Goal: Information Seeking & Learning: Learn about a topic

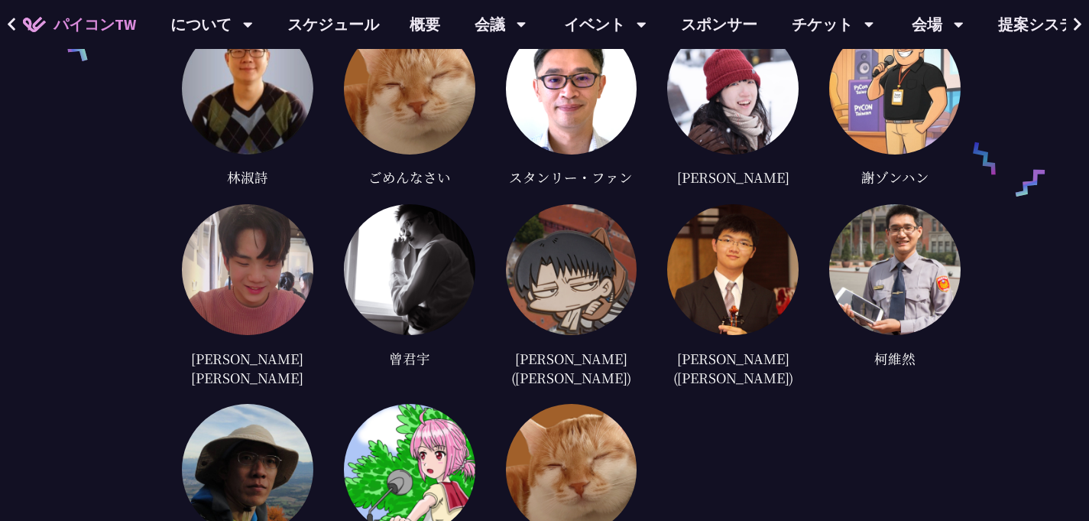
scroll to position [4242, 0]
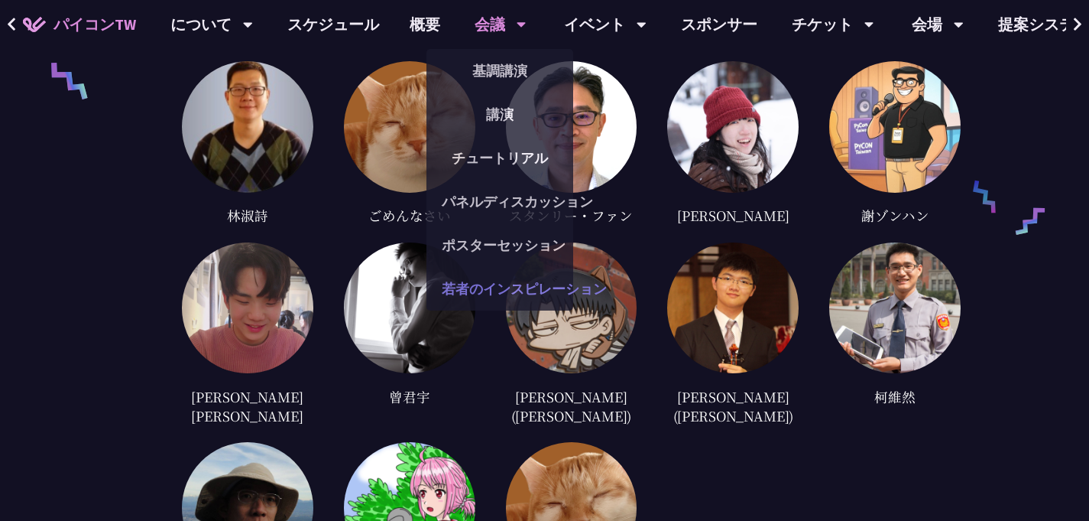
click at [513, 285] on font "若者のインスピレーション" at bounding box center [524, 289] width 165 height 18
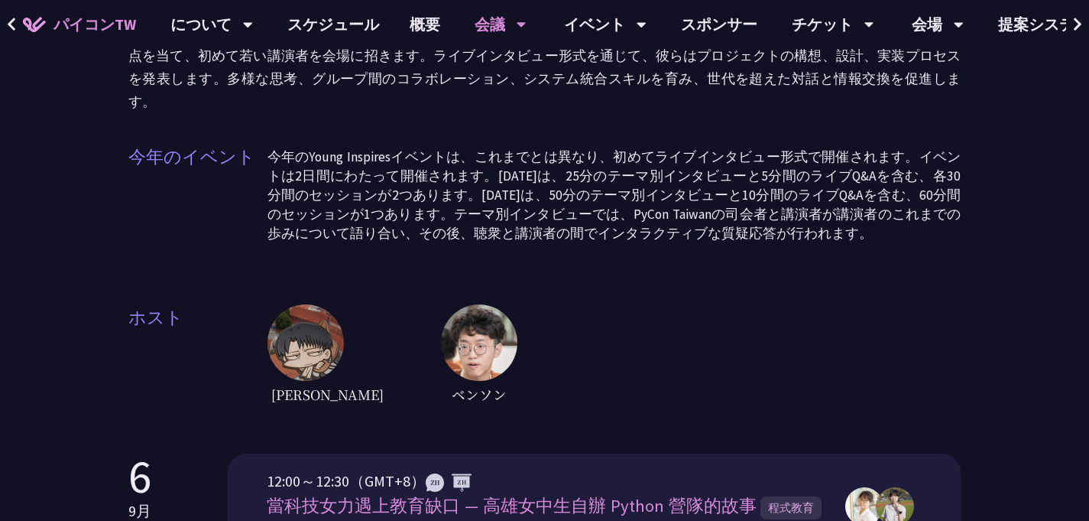
scroll to position [264, 0]
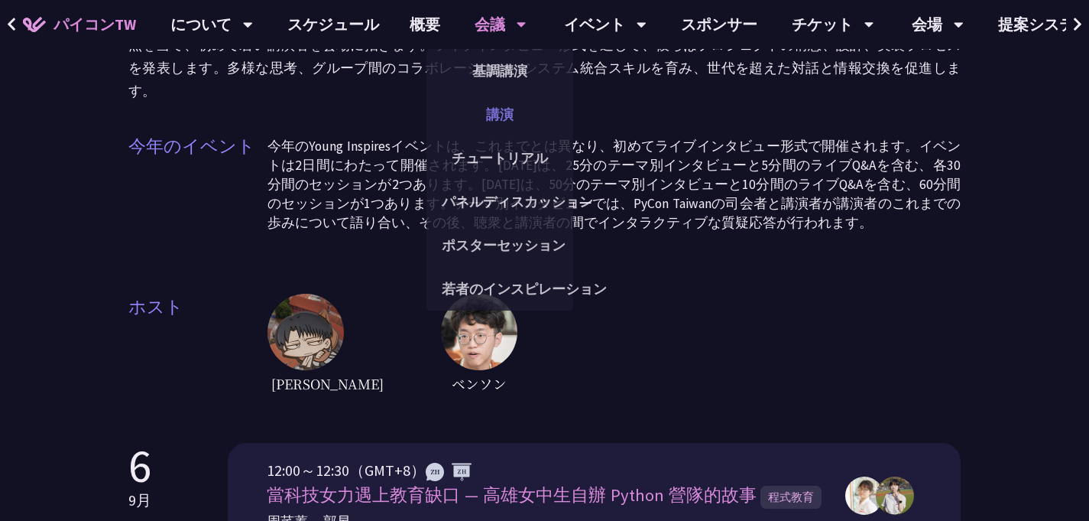
click at [500, 118] on font "講演" at bounding box center [500, 114] width 28 height 18
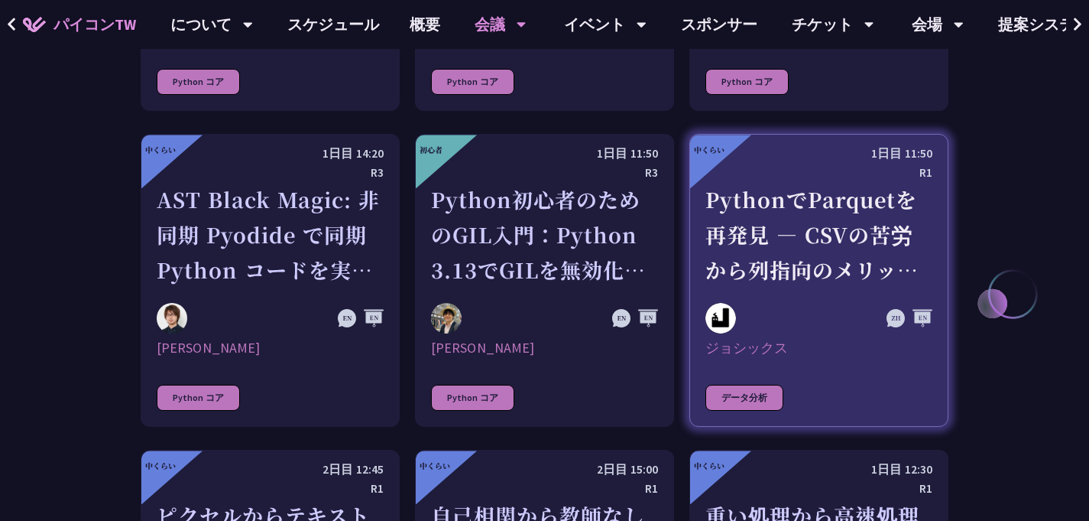
scroll to position [2027, 0]
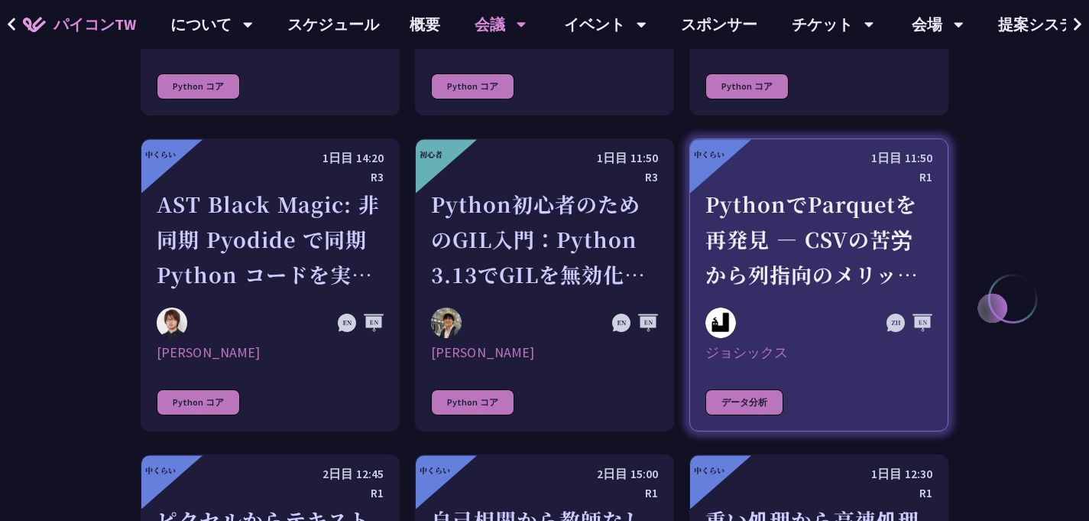
click at [855, 236] on font "PythonでParquetを再発見 ― CSVの苦労から列指向のメリットへ" at bounding box center [812, 256] width 213 height 135
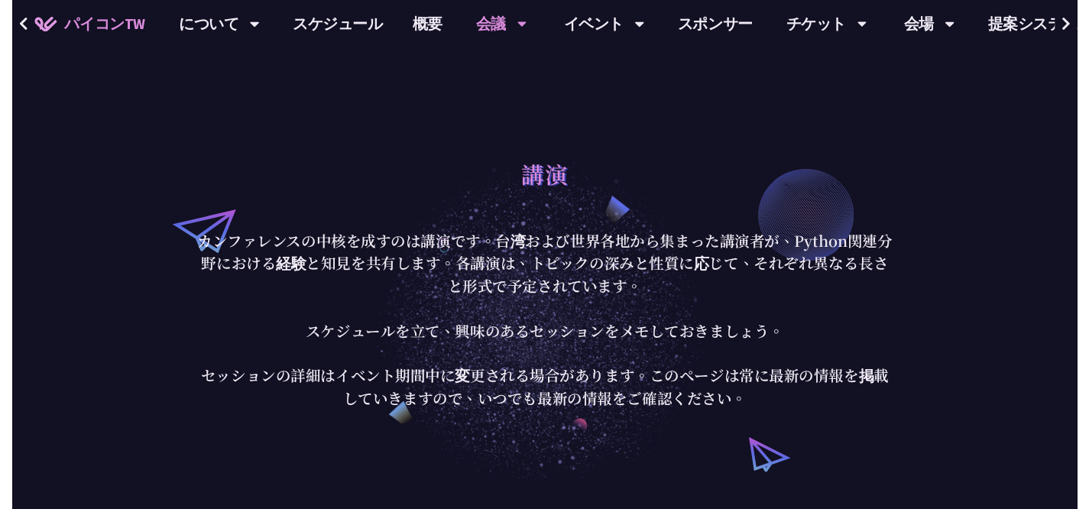
scroll to position [0, 0]
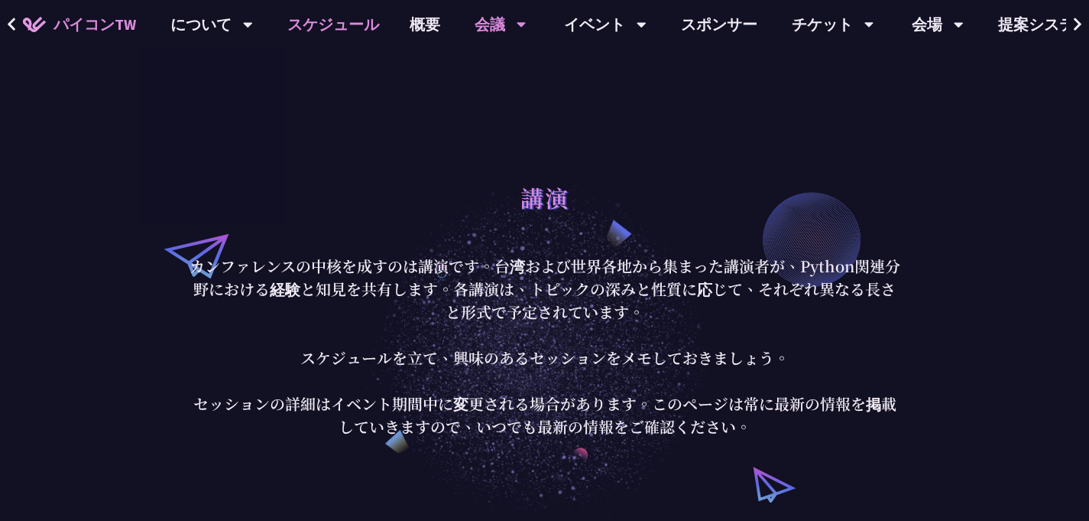
click at [320, 24] on font "スケジュール" at bounding box center [333, 24] width 92 height 19
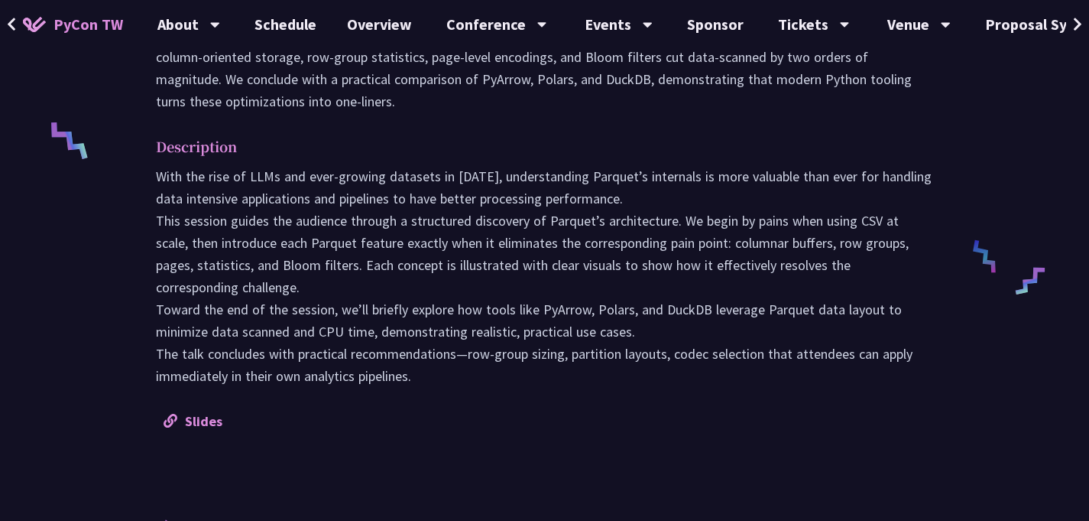
scroll to position [544, 0]
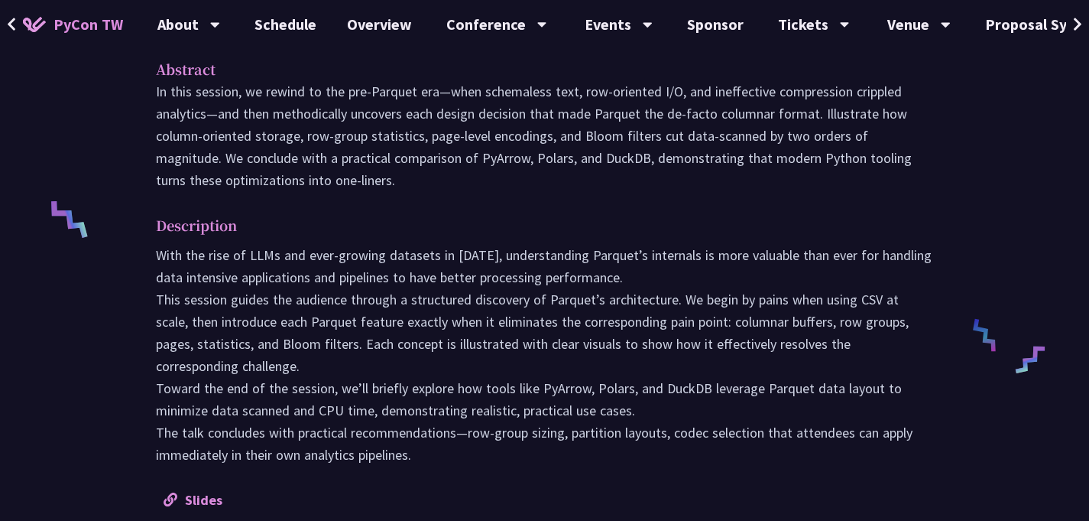
drag, startPoint x: 150, startPoint y: 251, endPoint x: 418, endPoint y: 454, distance: 336.7
click at [418, 454] on div "Abstract In this session, we rewind to the pre‑Parquet era—when schemaless text…" at bounding box center [545, 283] width 808 height 485
click at [415, 462] on div at bounding box center [415, 462] width 0 height 0
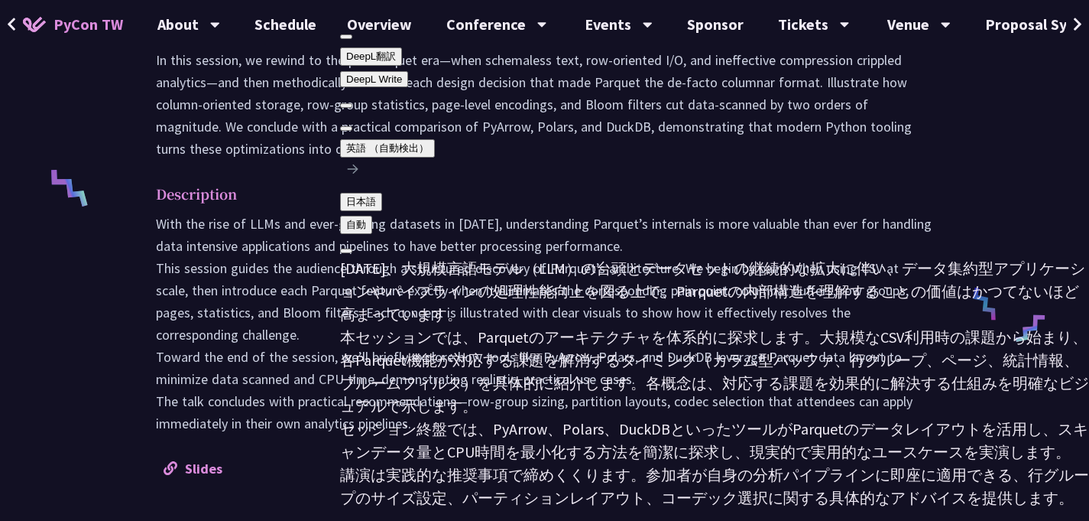
scroll to position [580, 0]
